Goal: Information Seeking & Learning: Find specific fact

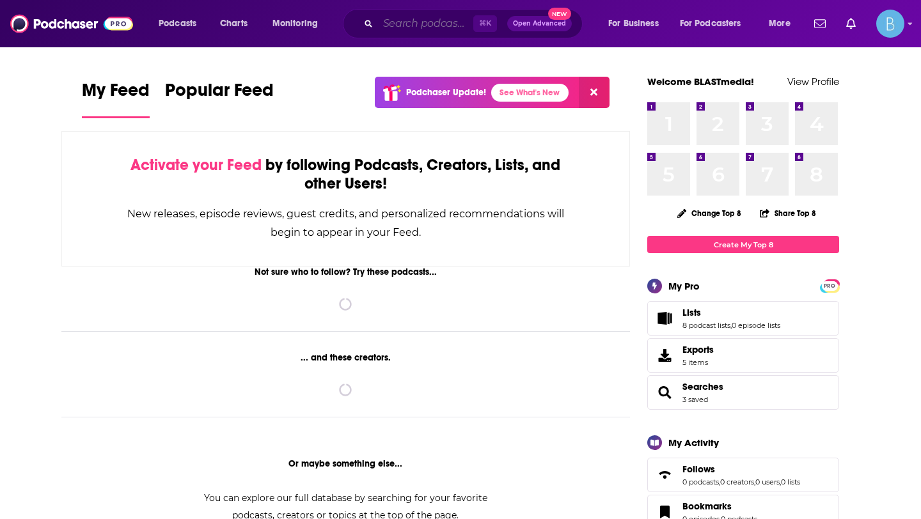
click at [408, 22] on input "Search podcasts, credits, & more..." at bounding box center [425, 23] width 95 height 20
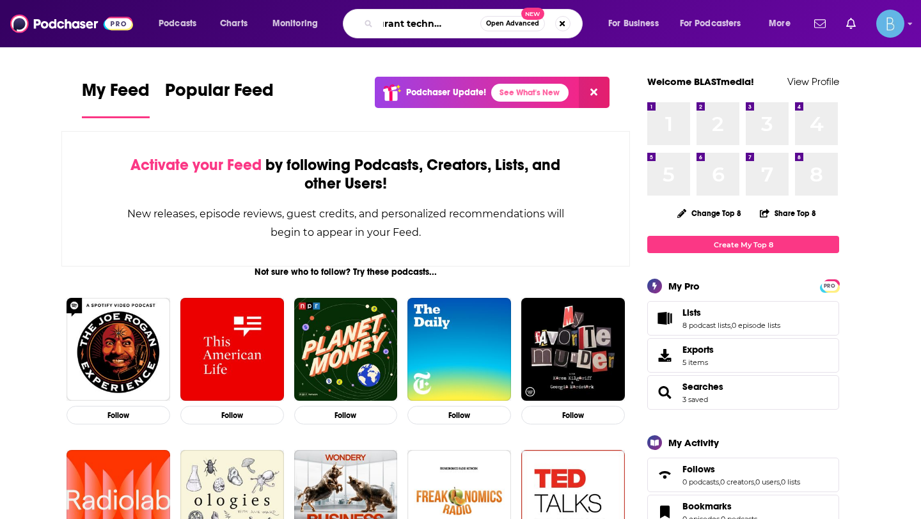
scroll to position [0, 39]
type input "restaurant technology guys"
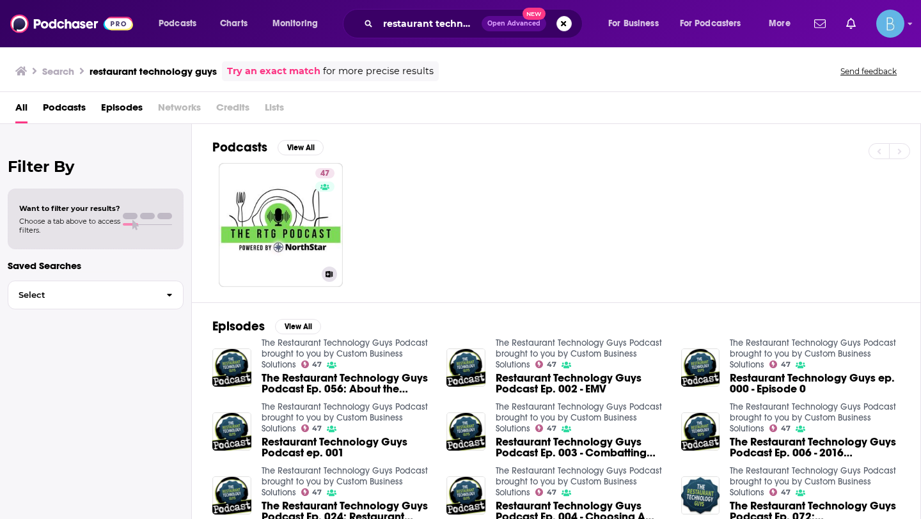
click at [262, 246] on link "47 The Restaurant Technology Guys Podcast brought to you by Custom Business Sol…" at bounding box center [281, 225] width 124 height 124
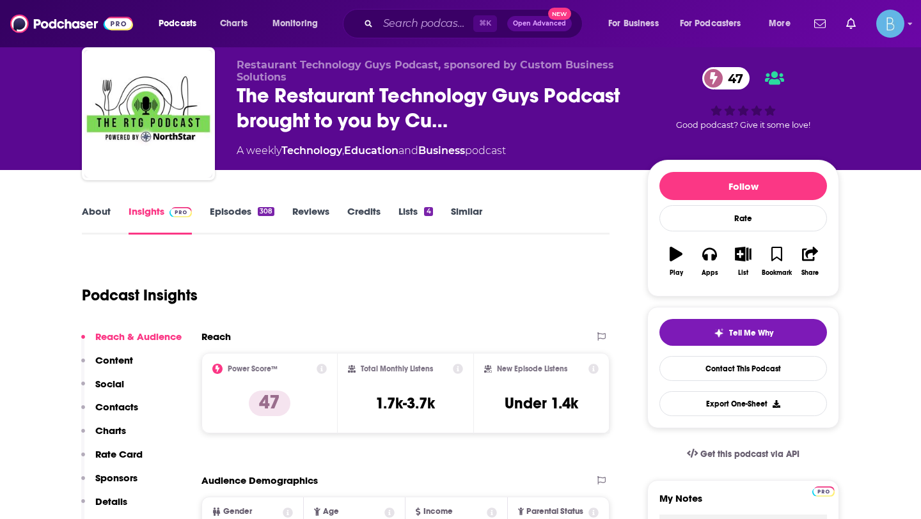
scroll to position [40, 0]
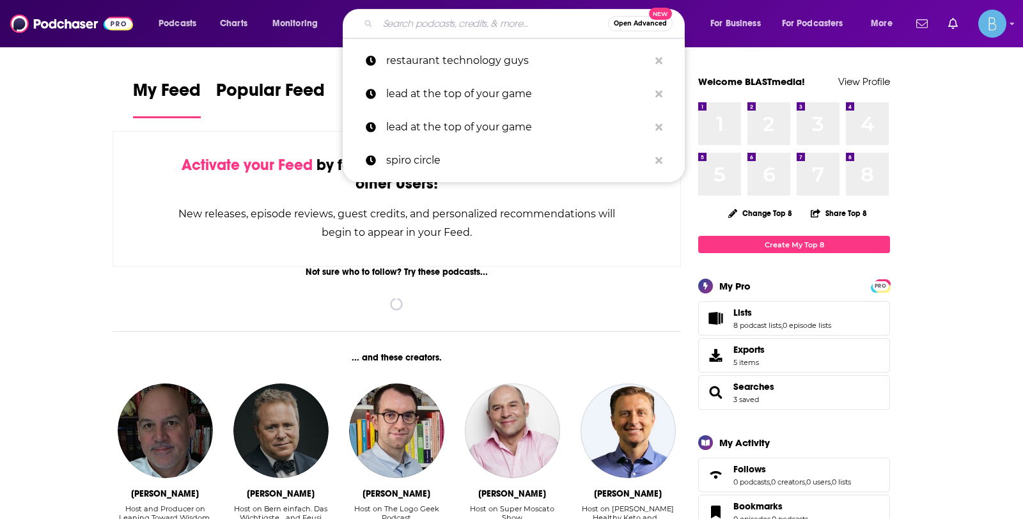
click at [451, 24] on input "Search podcasts, credits, & more..." at bounding box center [493, 23] width 230 height 20
